Goal: Task Accomplishment & Management: Use online tool/utility

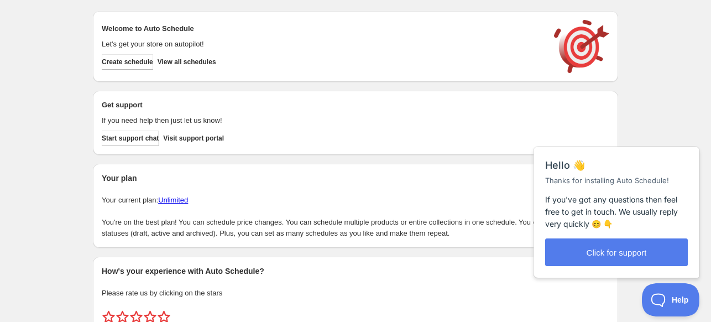
click at [640, 101] on div "Create schedule Help & support Cancel Discount prices Schedule a discount, sale…" at bounding box center [355, 185] width 711 height 370
click at [170, 26] on h2 "Welcome to Auto Schedule" at bounding box center [322, 28] width 441 height 11
drag, startPoint x: 162, startPoint y: 32, endPoint x: 157, endPoint y: 28, distance: 6.4
click at [161, 31] on h2 "Welcome to Auto Schedule" at bounding box center [322, 28] width 441 height 11
drag, startPoint x: 157, startPoint y: 28, endPoint x: 166, endPoint y: 28, distance: 8.8
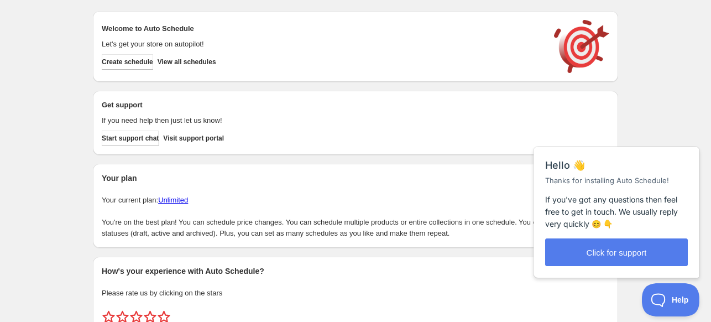
click at [159, 28] on h2 "Welcome to Auto Schedule" at bounding box center [322, 28] width 441 height 11
click at [129, 30] on h2 "Welcome to Auto Schedule" at bounding box center [322, 28] width 441 height 11
drag, startPoint x: 128, startPoint y: 22, endPoint x: 135, endPoint y: 23, distance: 7.8
click at [135, 23] on div "Welcome to Auto Schedule Let's get your store on autopilot! Create schedule Vie…" at bounding box center [355, 46] width 507 height 53
click at [177, 24] on h2 "Welcome to Auto Schedule" at bounding box center [322, 28] width 441 height 11
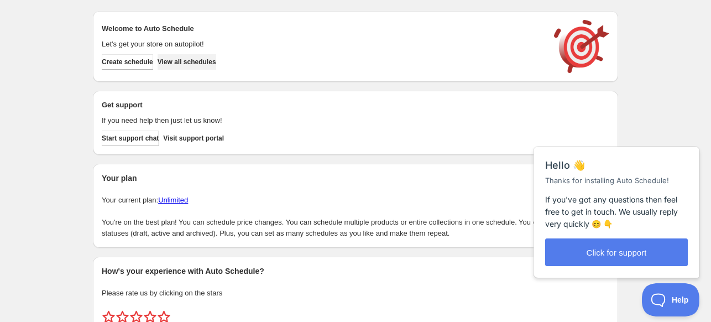
click at [216, 68] on button "View all schedules" at bounding box center [187, 61] width 59 height 15
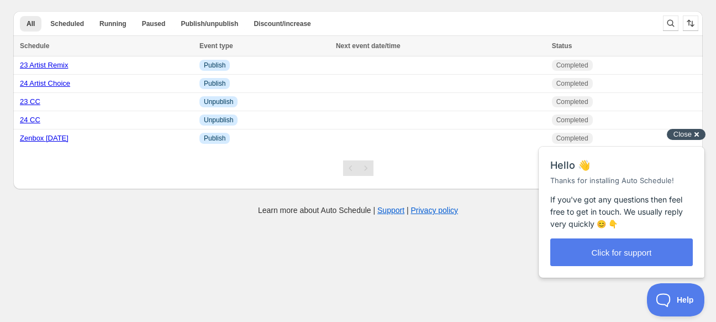
click at [694, 136] on div "Close cross-small" at bounding box center [686, 135] width 39 height 12
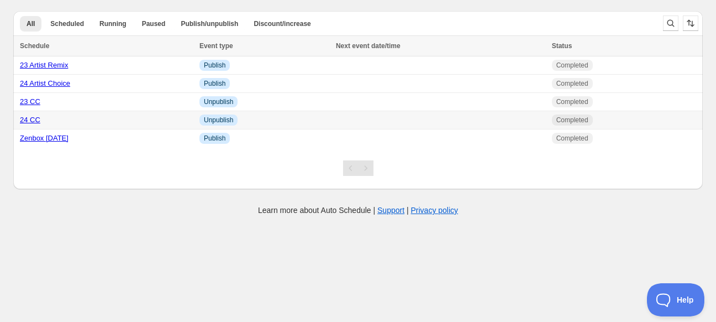
click at [31, 119] on link "24 CC" at bounding box center [30, 120] width 20 height 8
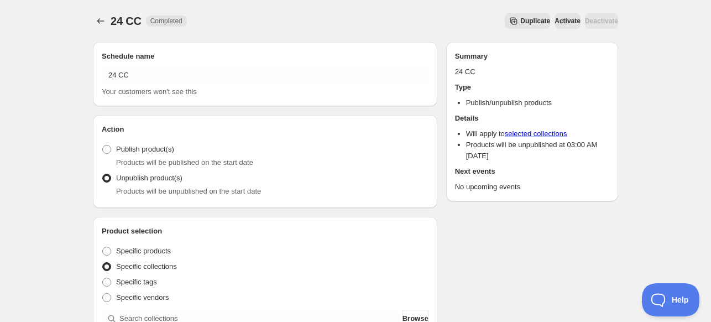
click at [95, 18] on icon "Schedules" at bounding box center [100, 20] width 11 height 11
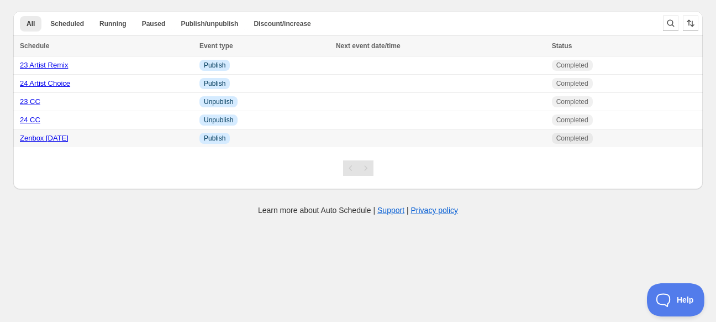
click at [54, 138] on link "Zenbox [DATE]" at bounding box center [44, 138] width 49 height 8
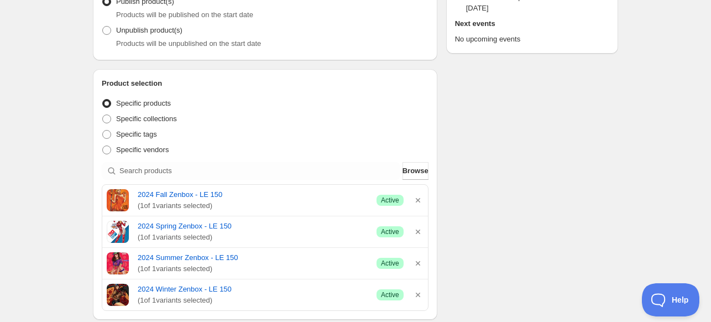
scroll to position [166, 0]
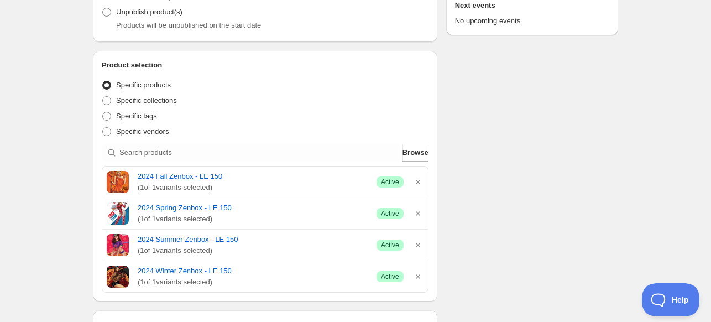
drag, startPoint x: 538, startPoint y: 177, endPoint x: 497, endPoint y: 218, distance: 57.8
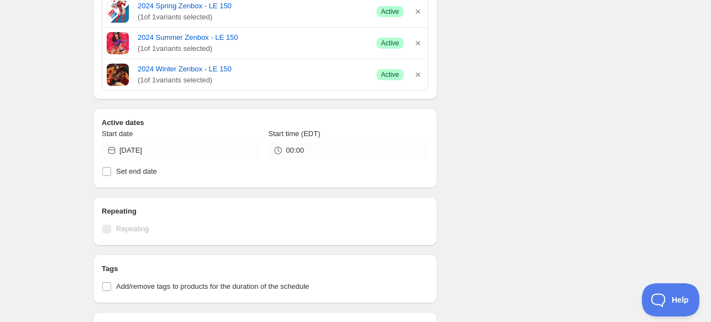
scroll to position [442, 0]
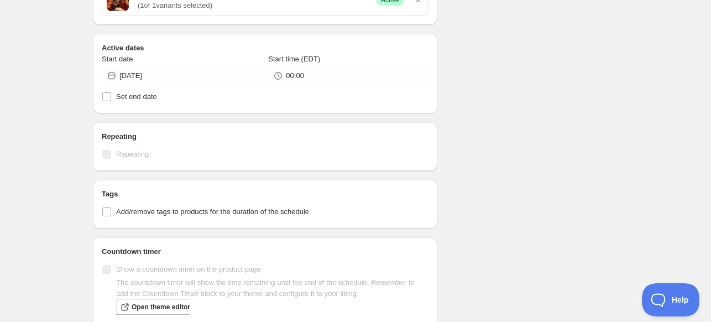
click at [496, 185] on div "Schedule name Zenbox [DATE] Your customers won't see this Action Action Publish…" at bounding box center [351, 56] width 534 height 931
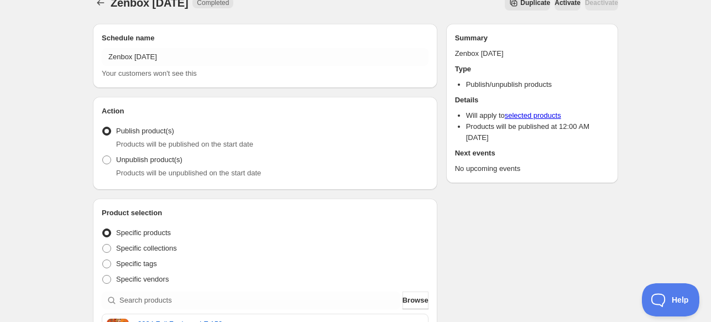
scroll to position [0, 0]
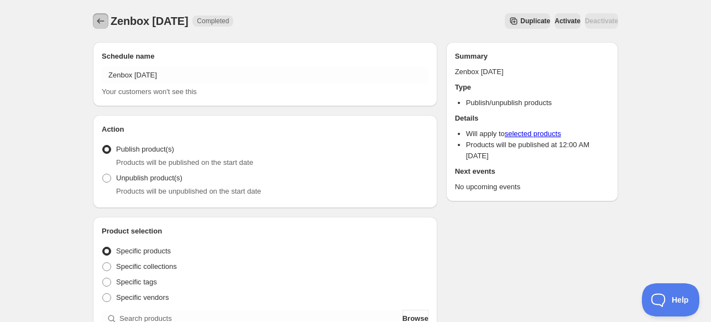
click at [96, 22] on icon "Schedules" at bounding box center [100, 20] width 11 height 11
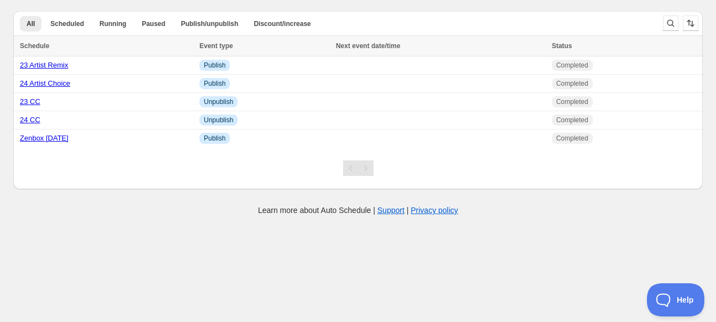
click at [171, 245] on body "Create schedule Help & support Cancel Discount prices Schedule a discount, sale…" at bounding box center [358, 161] width 716 height 322
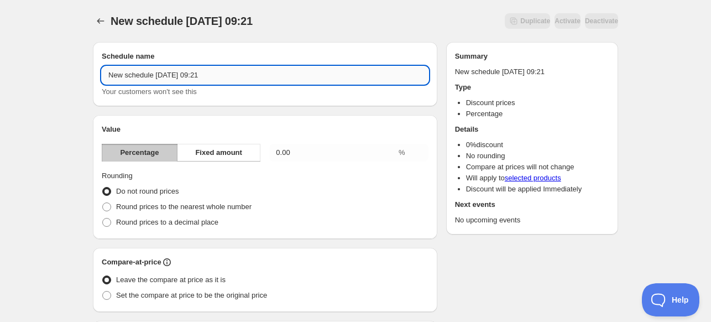
click at [290, 75] on input "New schedule [DATE] 09:21" at bounding box center [265, 75] width 327 height 18
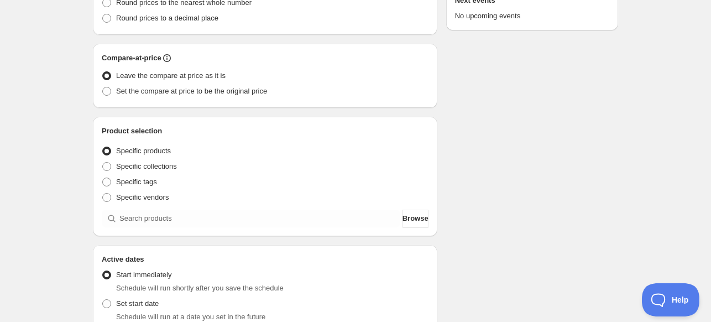
scroll to position [221, 0]
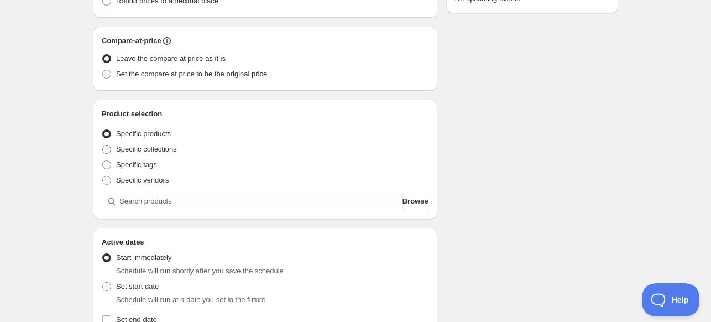
click at [150, 146] on span "Specific collections" at bounding box center [146, 149] width 61 height 8
click at [103, 145] on input "Specific collections" at bounding box center [102, 145] width 1 height 1
radio input "true"
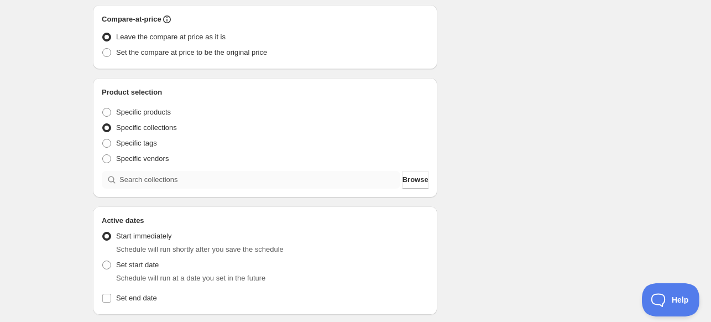
scroll to position [276, 0]
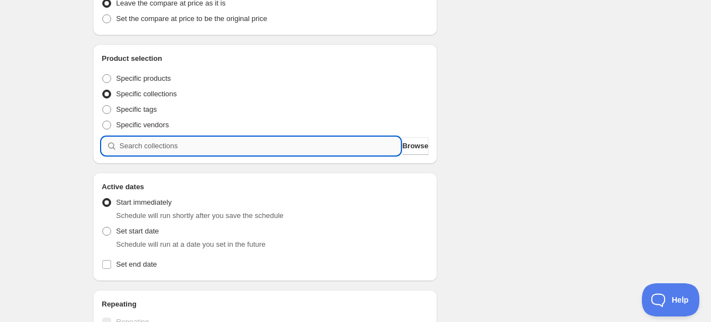
click at [173, 147] on input "search" at bounding box center [259, 146] width 281 height 18
type input "r"
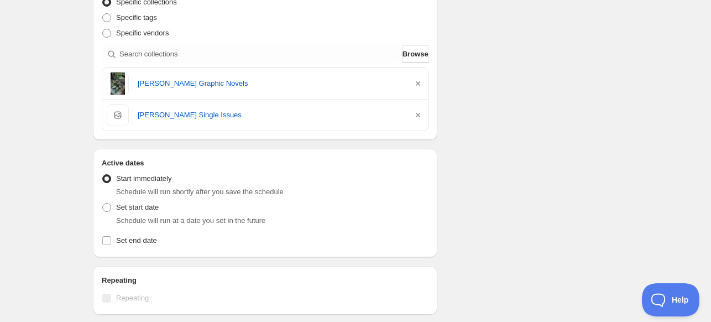
scroll to position [442, 0]
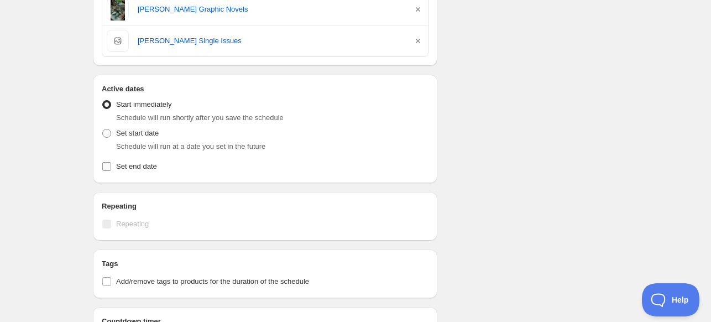
click at [127, 166] on span "Set end date" at bounding box center [136, 166] width 41 height 8
click at [111, 166] on input "Set end date" at bounding box center [106, 166] width 9 height 9
checkbox input "true"
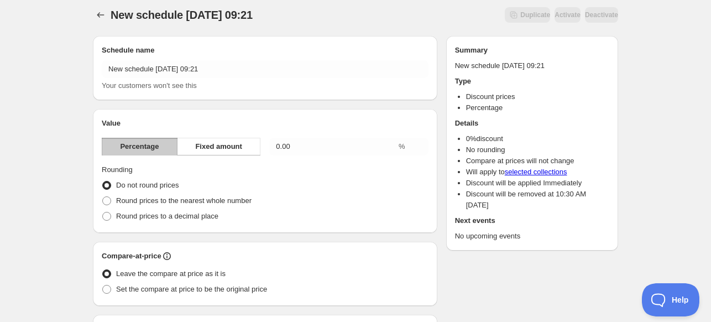
scroll to position [0, 0]
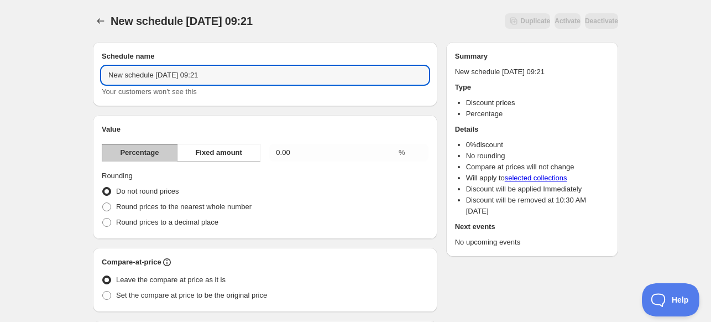
drag, startPoint x: 235, startPoint y: 72, endPoint x: 43, endPoint y: 76, distance: 192.4
drag, startPoint x: 201, startPoint y: 73, endPoint x: 165, endPoint y: 73, distance: 35.9
click at [165, 73] on input "[PERSON_NAME] Sale! 50% Off" at bounding box center [265, 75] width 327 height 18
click at [108, 74] on input "[PERSON_NAME] Sale!" at bounding box center [265, 75] width 327 height 18
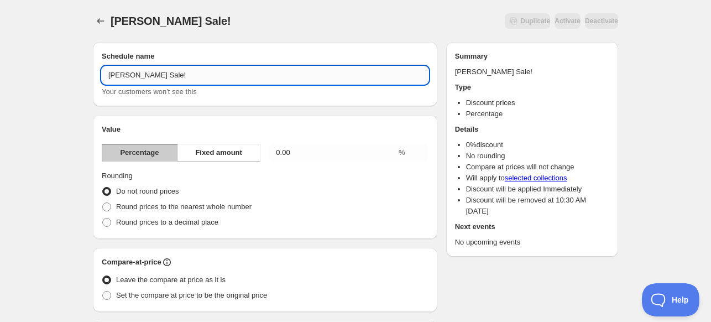
paste input "50% Off"
click at [177, 76] on input "50% Off [PERSON_NAME] Sale!" at bounding box center [265, 75] width 327 height 18
drag, startPoint x: 193, startPoint y: 79, endPoint x: 183, endPoint y: 79, distance: 9.9
click at [183, 79] on input "50% Off [PERSON_NAME] Sale!" at bounding box center [265, 75] width 327 height 18
click at [190, 78] on input "50% Off [PERSON_NAME] Sale!" at bounding box center [265, 75] width 327 height 18
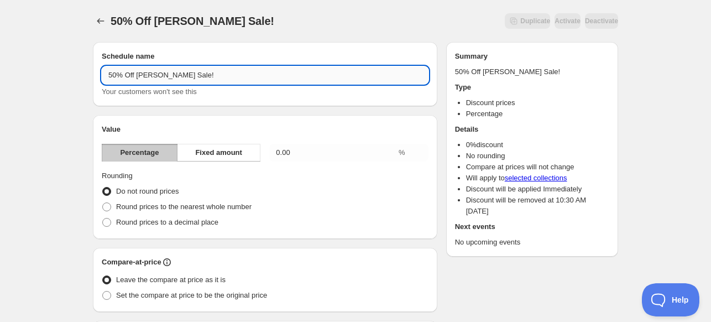
click at [192, 77] on input "50% Off [PERSON_NAME] Sale!" at bounding box center [265, 75] width 327 height 18
click at [139, 77] on input "50% Off [PERSON_NAME] Sale!" at bounding box center [265, 75] width 327 height 18
type input "50% Off - [PERSON_NAME] Sale!"
click at [356, 35] on div "50% Off - [PERSON_NAME] Sale!. This page is ready 50% Off - [PERSON_NAME] Sale!…" at bounding box center [355, 21] width 525 height 42
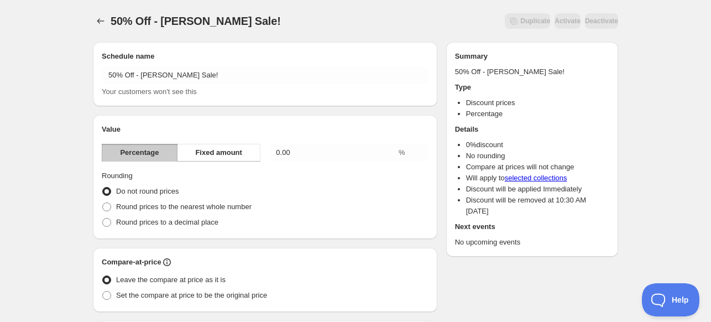
click at [366, 9] on div "50% Off - [PERSON_NAME] Sale!. This page is ready 50% Off - [PERSON_NAME] Sale!…" at bounding box center [355, 21] width 525 height 42
click at [132, 145] on button "Percentage" at bounding box center [140, 153] width 76 height 18
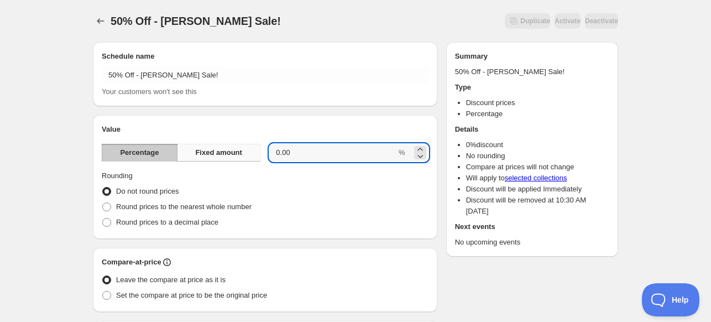
drag, startPoint x: 310, startPoint y: 146, endPoint x: 211, endPoint y: 149, distance: 99.0
click at [211, 149] on div "Percentage Fixed amount 0.00 %" at bounding box center [265, 153] width 327 height 18
click at [422, 149] on icon at bounding box center [420, 149] width 11 height 11
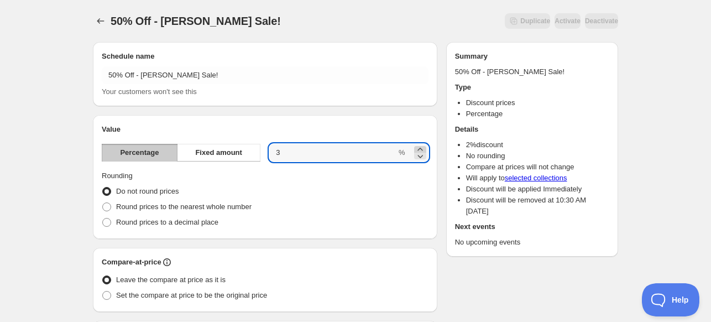
click at [422, 149] on icon at bounding box center [420, 149] width 11 height 11
drag, startPoint x: 334, startPoint y: 161, endPoint x: 227, endPoint y: 163, distance: 107.8
click at [264, 165] on div "Value Percentage Fixed amount 5 % Rounding Do not round prices Round prices to …" at bounding box center [265, 177] width 327 height 106
type input "50"
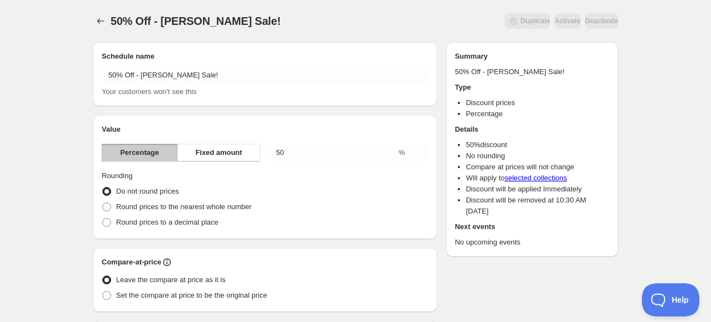
click at [372, 203] on div "Round prices to the nearest whole number" at bounding box center [265, 206] width 327 height 15
click at [395, 8] on div "50% Off - [PERSON_NAME] Sale!. This page is ready 50% Off - [PERSON_NAME] Sale!…" at bounding box center [355, 21] width 525 height 42
click at [405, 23] on div "Duplicate Activate Deactivate" at bounding box center [456, 20] width 324 height 15
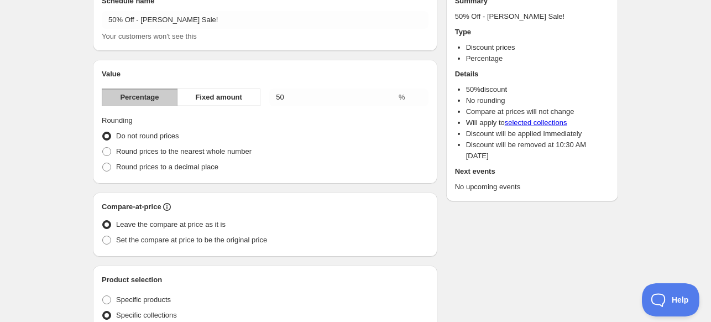
scroll to position [111, 0]
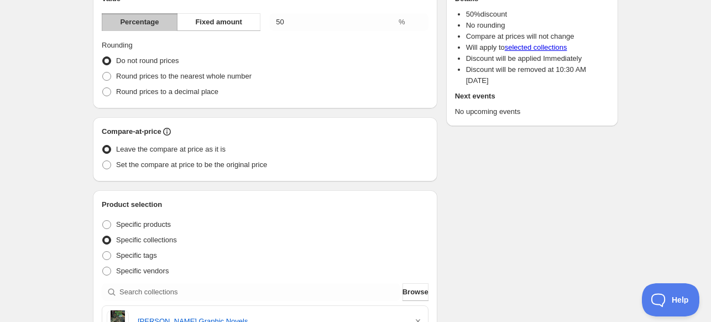
scroll to position [55, 0]
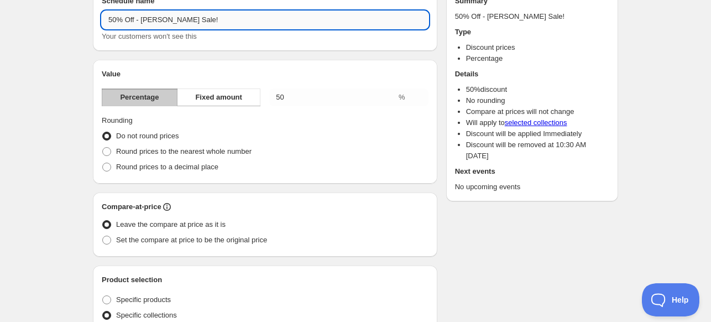
click at [182, 23] on input "50% Off - [PERSON_NAME] Sale!" at bounding box center [265, 20] width 327 height 18
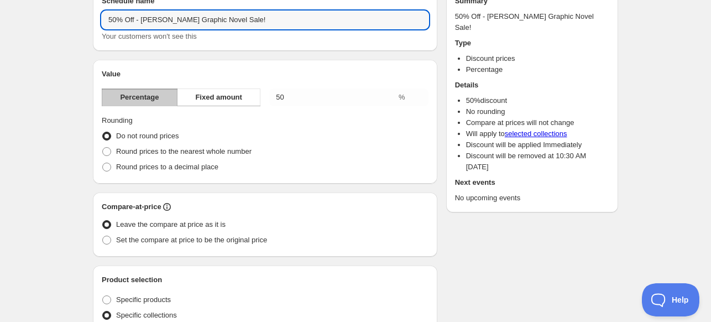
type input "50% Off - [PERSON_NAME] Graphic Novel Sale!"
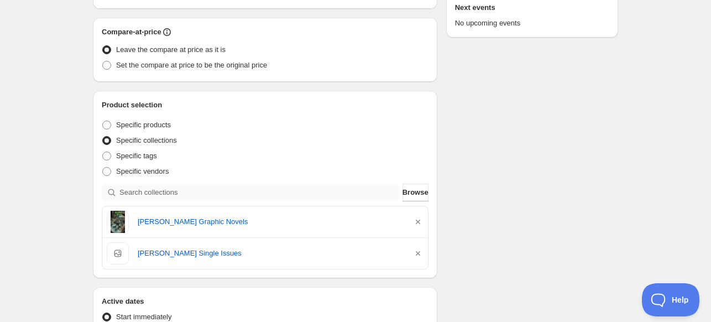
scroll to position [276, 0]
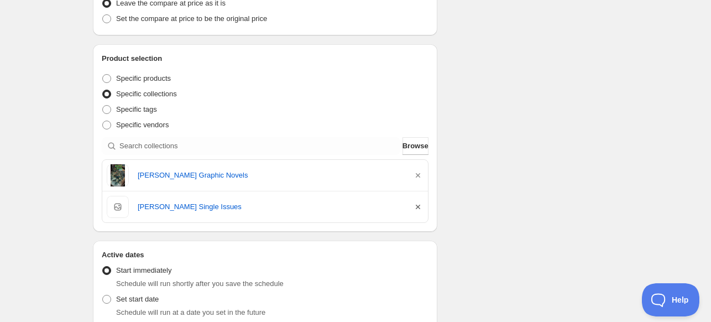
click at [419, 205] on icon "button" at bounding box center [418, 206] width 4 height 4
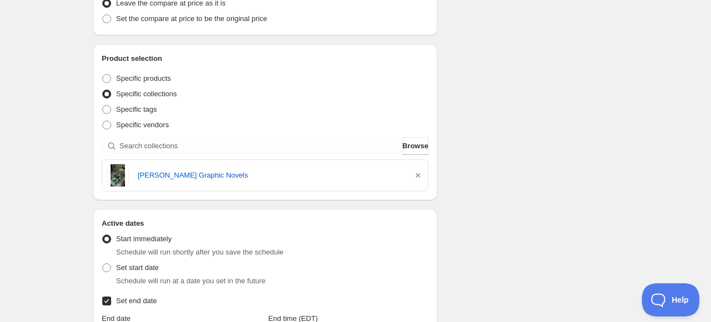
click at [488, 129] on div "Schedule name 50% Off - [PERSON_NAME] Graphic Novel Sale! Your customers won't …" at bounding box center [351, 174] width 534 height 835
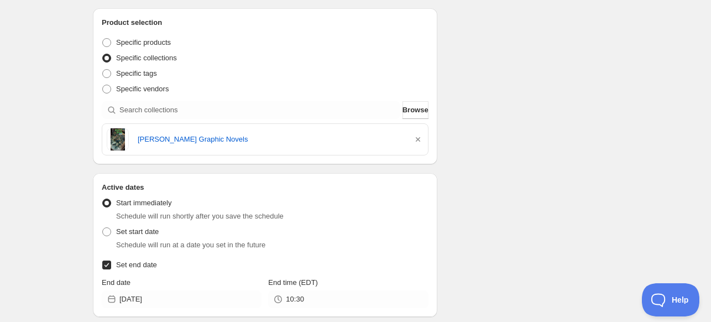
scroll to position [332, 0]
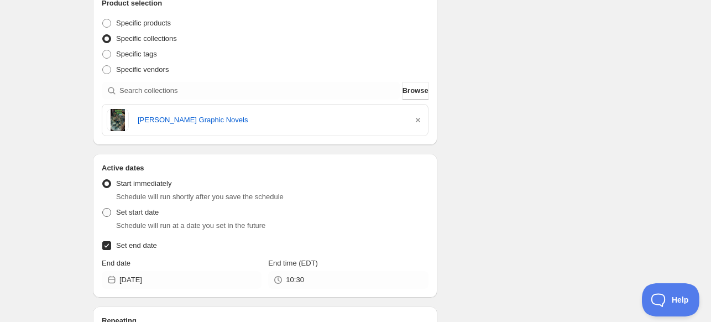
click at [119, 218] on label "Set start date" at bounding box center [130, 211] width 57 height 15
click at [103, 208] on input "Set start date" at bounding box center [102, 208] width 1 height 1
radio input "true"
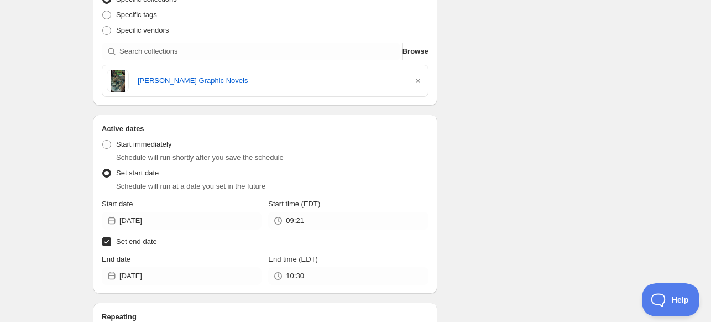
scroll to position [387, 0]
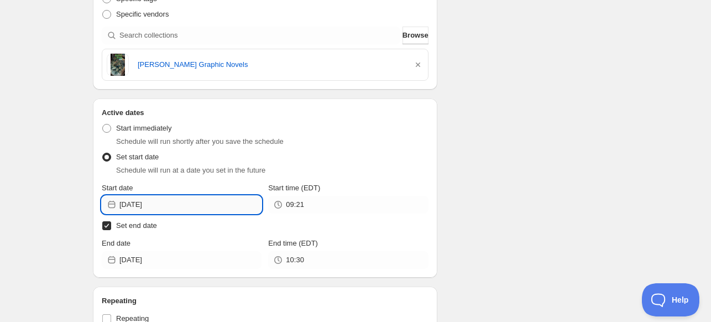
click at [208, 208] on input "[DATE]" at bounding box center [190, 205] width 142 height 18
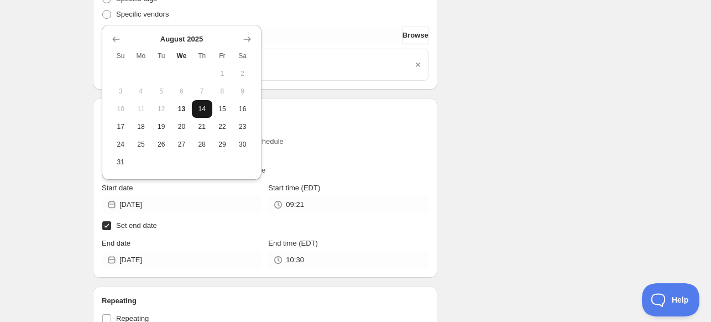
click at [203, 105] on span "14" at bounding box center [202, 108] width 12 height 9
type input "[DATE]"
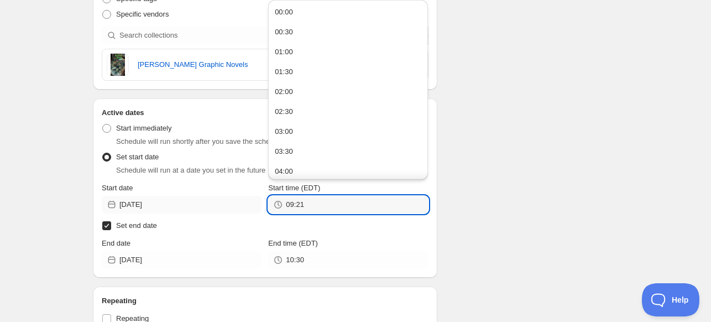
drag, startPoint x: 345, startPoint y: 207, endPoint x: 199, endPoint y: 207, distance: 146.5
click at [199, 207] on div "Start date [DATE] Start time (EDT) 09:21" at bounding box center [265, 197] width 327 height 31
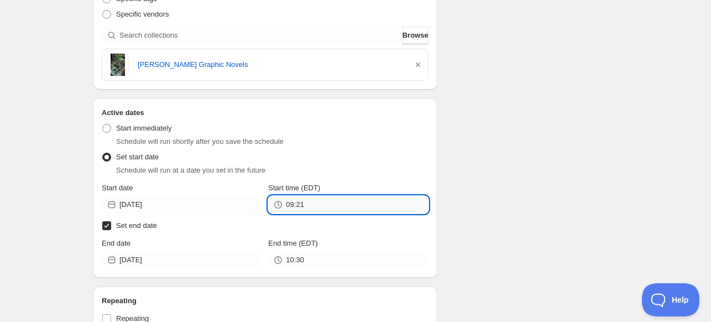
click at [340, 204] on input "09:21" at bounding box center [357, 205] width 142 height 18
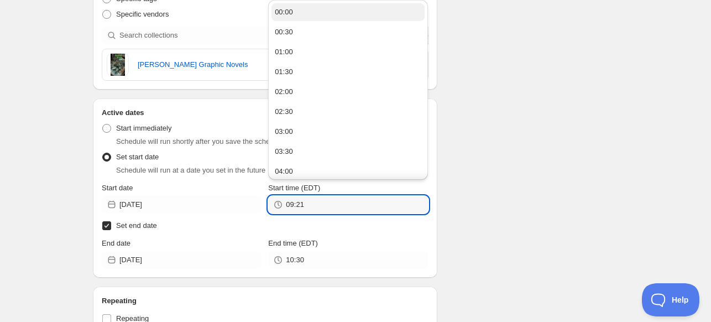
click at [344, 16] on button "00:00" at bounding box center [347, 12] width 153 height 18
type input "00:00"
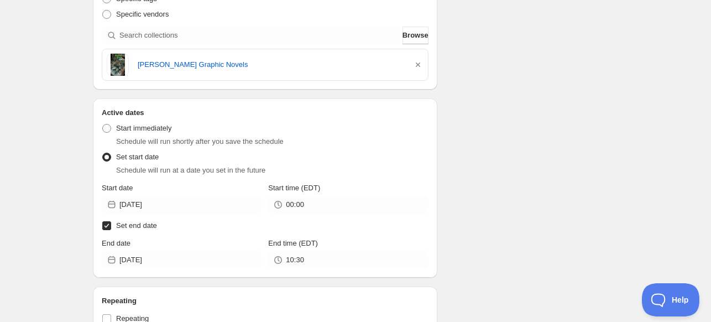
click at [529, 182] on div "Schedule name 50% Off - [PERSON_NAME] Graphic Novel Sale! Your customers won't …" at bounding box center [351, 81] width 534 height 870
click at [158, 243] on div "End date" at bounding box center [182, 243] width 160 height 11
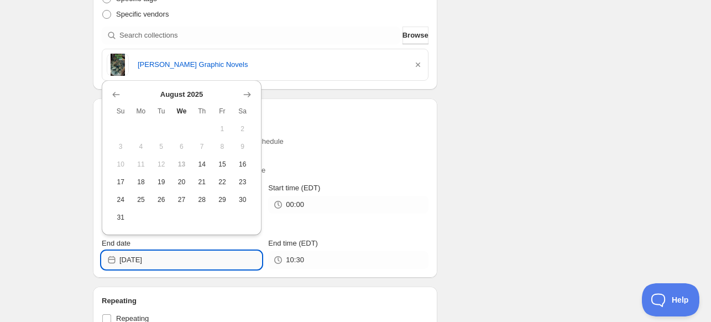
click at [177, 265] on input "[DATE]" at bounding box center [190, 260] width 142 height 18
click at [218, 168] on button "15" at bounding box center [222, 164] width 20 height 18
type input "[DATE]"
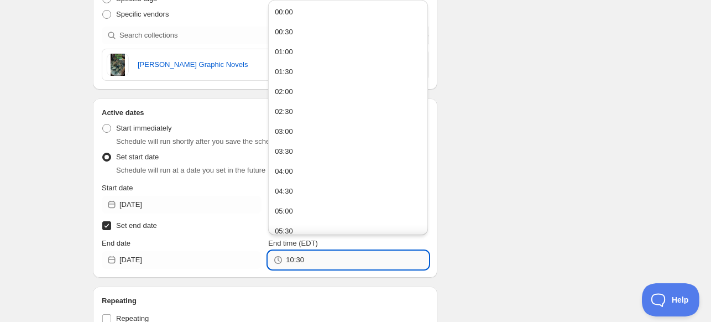
click at [310, 254] on input "10:30" at bounding box center [357, 260] width 142 height 18
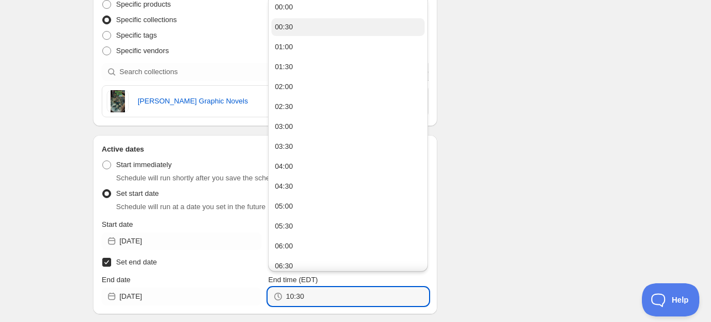
scroll to position [332, 0]
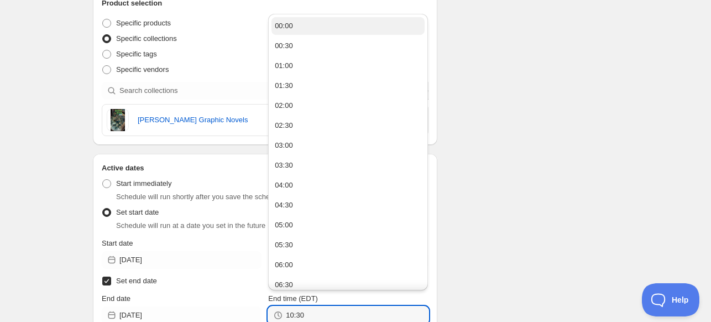
click at [308, 26] on button "00:00" at bounding box center [347, 26] width 153 height 18
type input "00:00"
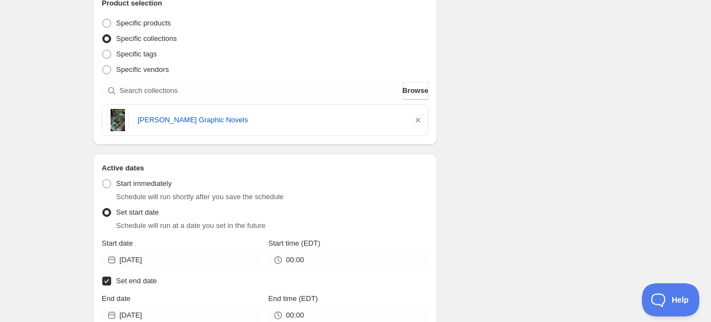
click at [583, 196] on div "Schedule name 50% Off - [PERSON_NAME] Graphic Novel Sale! Your customers won't …" at bounding box center [351, 137] width 534 height 870
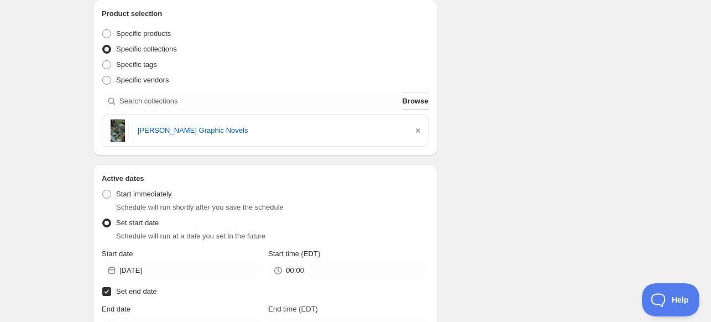
scroll to position [0, 0]
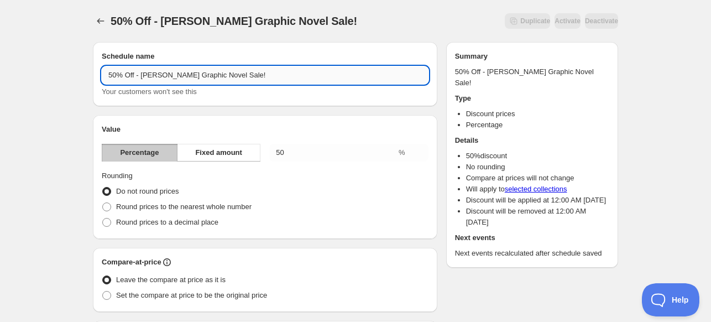
click at [104, 78] on input "50% Off - [PERSON_NAME] Graphic Novel Sale!" at bounding box center [265, 75] width 327 height 18
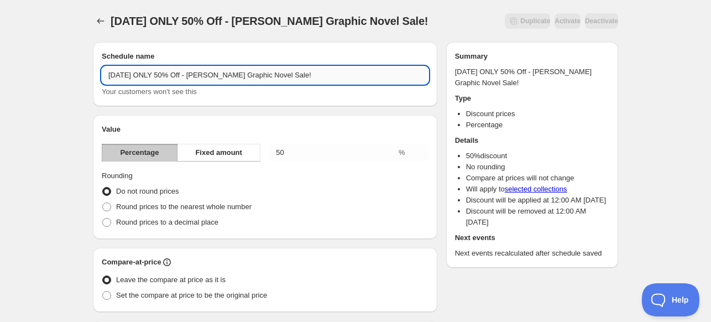
click at [182, 76] on input "[DATE] ONLY 50% Off - [PERSON_NAME] Graphic Novel Sale!" at bounding box center [265, 75] width 327 height 18
drag, startPoint x: 301, startPoint y: 76, endPoint x: 265, endPoint y: 75, distance: 35.4
click at [265, 75] on input "[DATE] ONLY 50% Off [PERSON_NAME] Graphic Novel Sale!" at bounding box center [265, 75] width 327 height 18
click at [153, 74] on input "[DATE] ONLY 50% Off [PERSON_NAME] Graphic Novels!" at bounding box center [265, 75] width 327 height 18
type input "[DATE] ONLY - 50% Off [PERSON_NAME] Graphic Novels!"
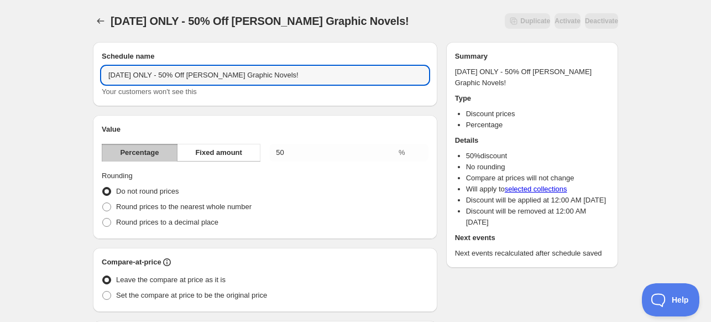
click at [605, 118] on li "Discount prices" at bounding box center [537, 113] width 143 height 11
click at [343, 71] on input "[DATE] ONLY - 50% Off [PERSON_NAME] Graphic Novels!" at bounding box center [265, 75] width 327 height 18
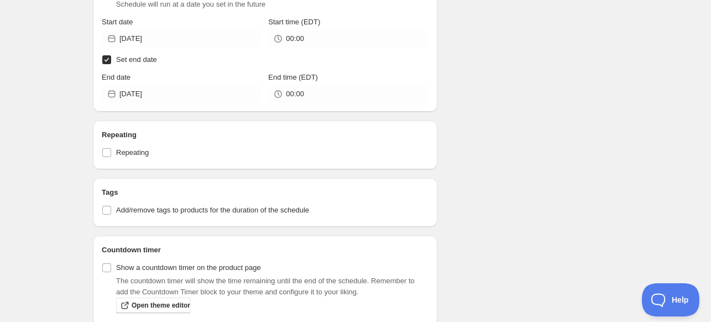
scroll to position [601, 0]
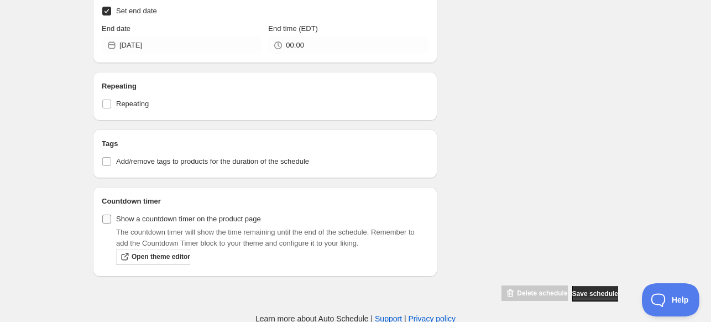
click at [135, 218] on span "Show a countdown timer on the product page" at bounding box center [188, 218] width 145 height 8
click at [111, 218] on input "Show a countdown timer on the product page" at bounding box center [106, 218] width 9 height 9
checkbox input "true"
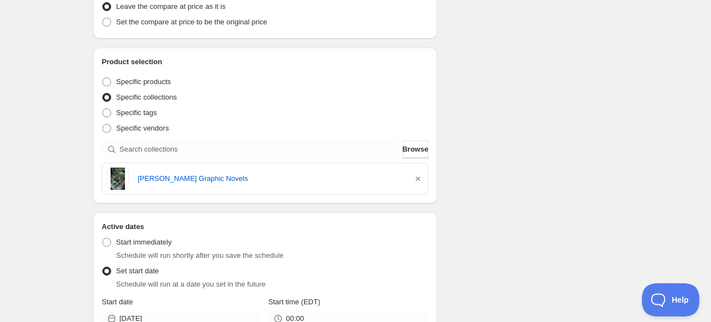
scroll to position [214, 0]
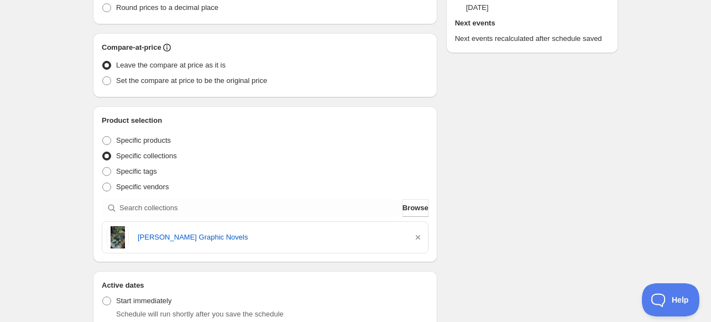
click at [531, 164] on div "Schedule name [DATE] ONLY - 50% Off [PERSON_NAME] Graphic Novels! Your customer…" at bounding box center [351, 254] width 534 height 870
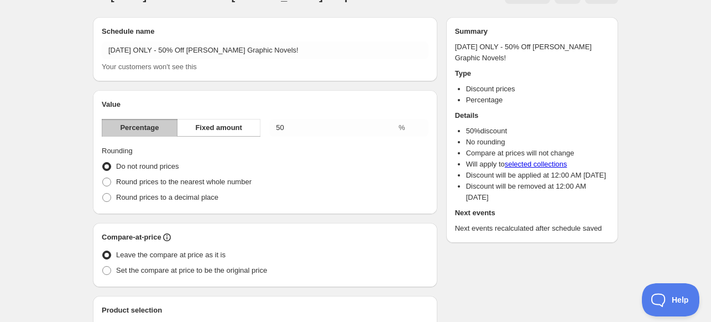
scroll to position [0, 0]
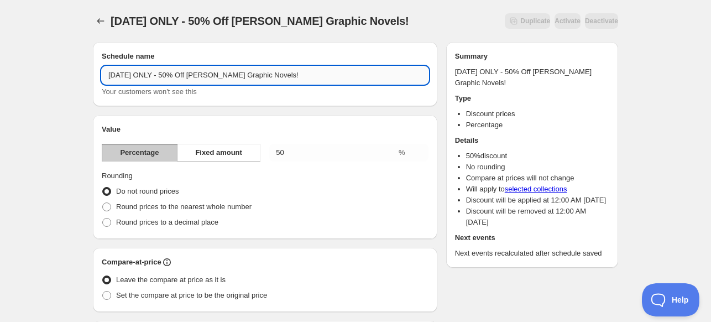
drag, startPoint x: 158, startPoint y: 75, endPoint x: 182, endPoint y: 75, distance: 24.3
click at [182, 75] on input "[DATE] ONLY - 50% Off [PERSON_NAME] Graphic Novels!" at bounding box center [265, 75] width 327 height 18
type input "[DATE] ONLY - $10 [PERSON_NAME] Graphic Novels!"
click at [270, 117] on div "Value Percentage Fixed amount 50 % Rounding Do not round prices Round prices to…" at bounding box center [265, 177] width 344 height 124
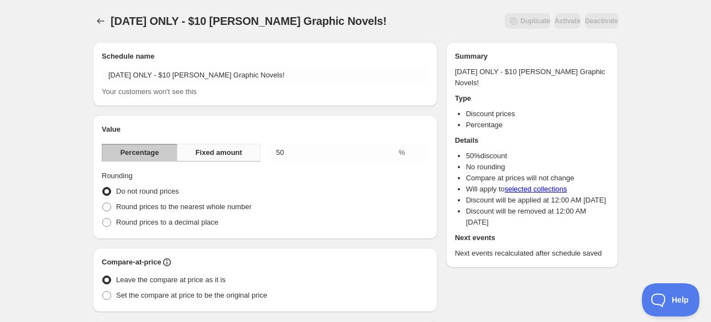
click at [219, 153] on span "Fixed amount" at bounding box center [218, 152] width 47 height 11
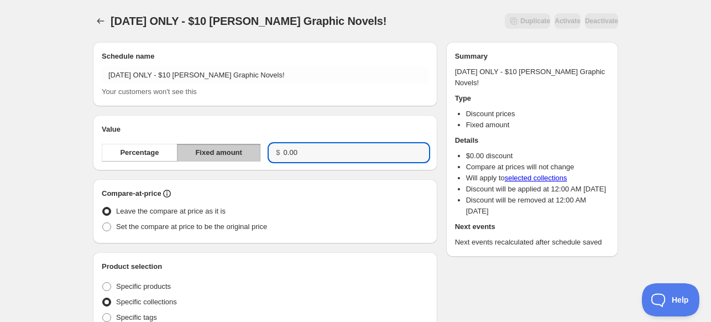
drag, startPoint x: 323, startPoint y: 149, endPoint x: 203, endPoint y: 148, distance: 119.4
click at [203, 148] on div "Percentage Fixed amount $ 0.00" at bounding box center [265, 153] width 327 height 18
type input "10.00"
click at [323, 183] on div "Compare-at-price Leave the compare at price as it is Set the compare at price t…" at bounding box center [265, 211] width 344 height 64
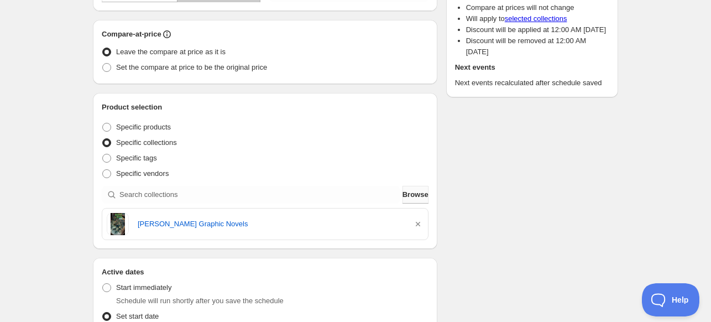
scroll to position [166, 0]
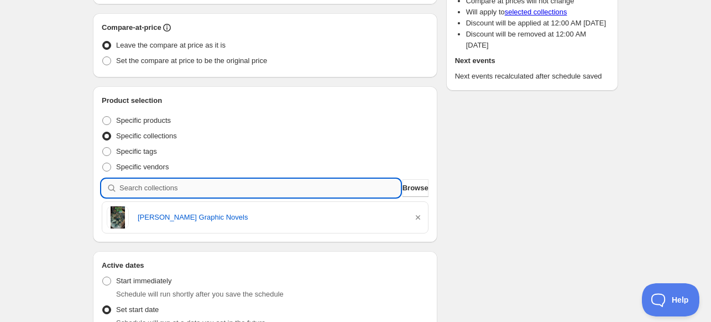
click at [198, 188] on input "search" at bounding box center [259, 188] width 281 height 18
type input "r"
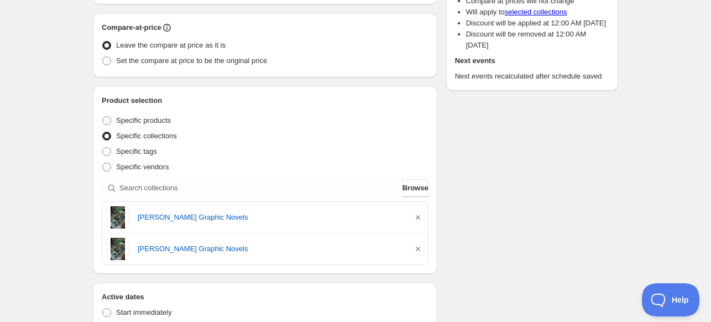
click at [478, 206] on div "Schedule name [DATE] ONLY - $10 [PERSON_NAME] Graphic Novels! Your customers wo…" at bounding box center [351, 283] width 534 height 833
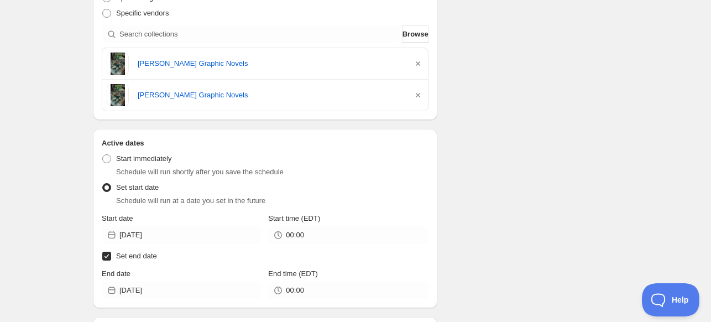
scroll to position [332, 0]
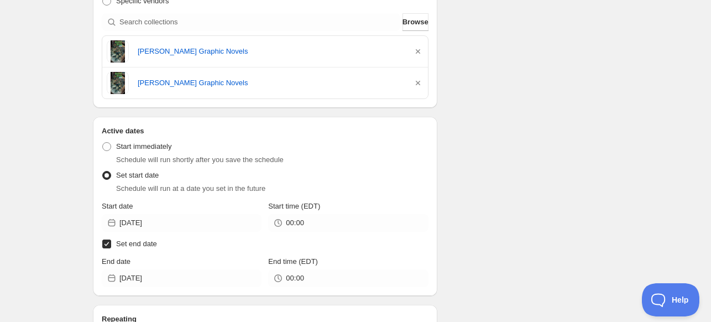
click at [531, 138] on div "Schedule name [DATE] ONLY - $10 [PERSON_NAME] Graphic Novels! Your customers wo…" at bounding box center [351, 118] width 534 height 833
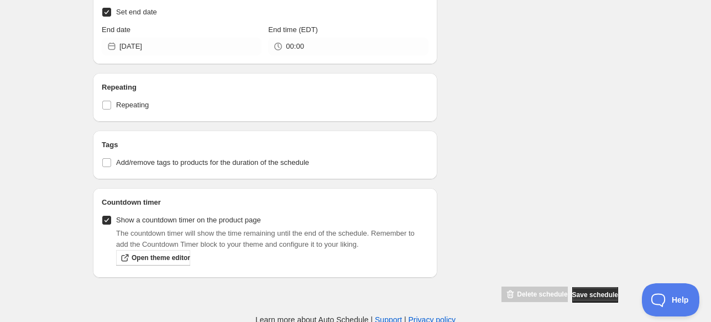
scroll to position [564, 0]
click at [604, 289] on span "Save schedule" at bounding box center [595, 293] width 46 height 9
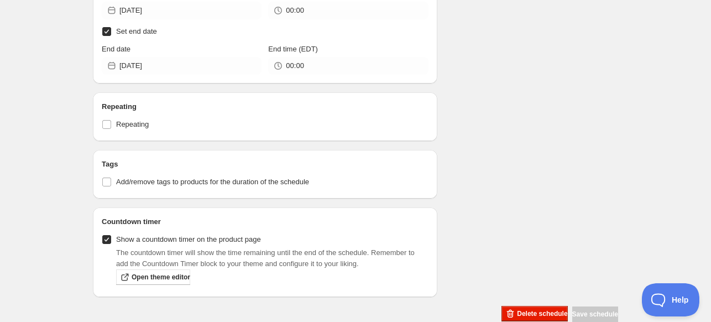
scroll to position [497, 0]
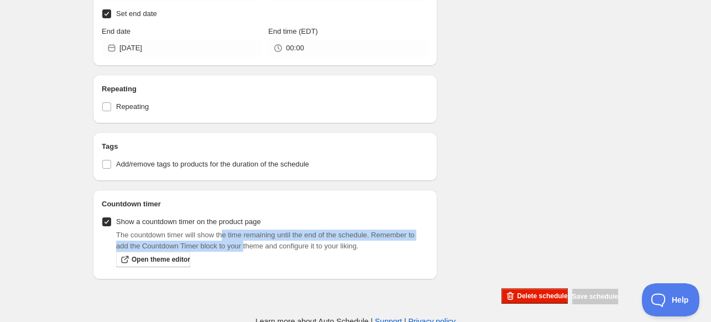
drag, startPoint x: 224, startPoint y: 235, endPoint x: 244, endPoint y: 243, distance: 21.3
click at [244, 243] on p "The countdown timer will show the time remaining until the end of the schedule.…" at bounding box center [272, 240] width 312 height 22
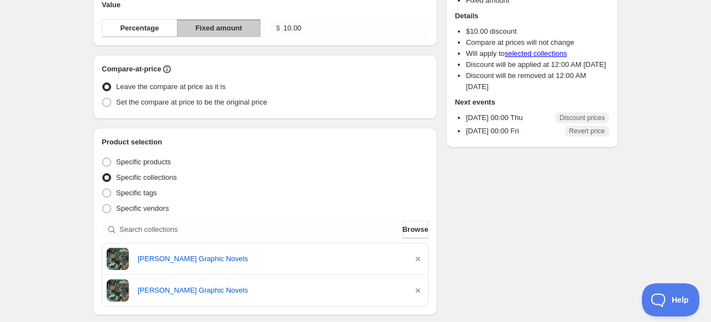
scroll to position [55, 0]
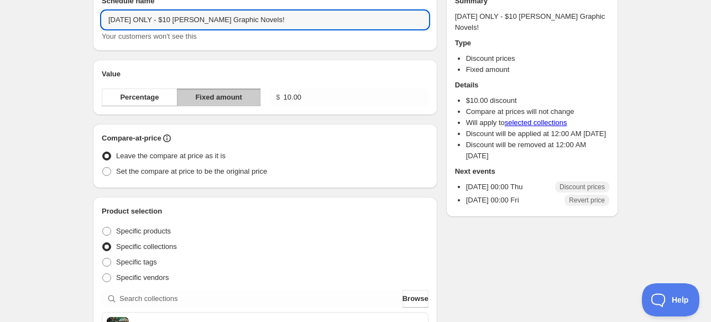
drag, startPoint x: 295, startPoint y: 22, endPoint x: 15, endPoint y: 25, distance: 280.2
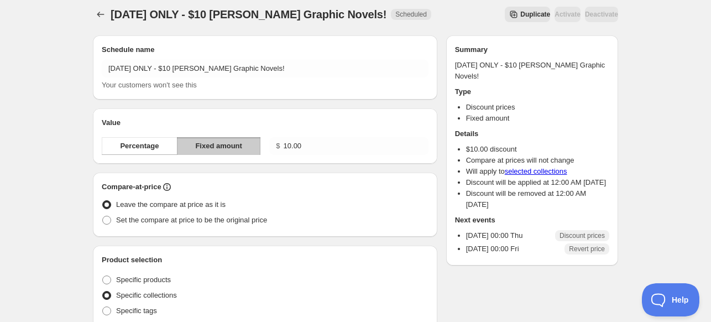
scroll to position [0, 0]
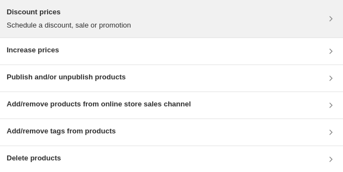
click at [62, 28] on p "Schedule a discount, sale or promotion" at bounding box center [69, 25] width 124 height 11
